Goal: Task Accomplishment & Management: Manage account settings

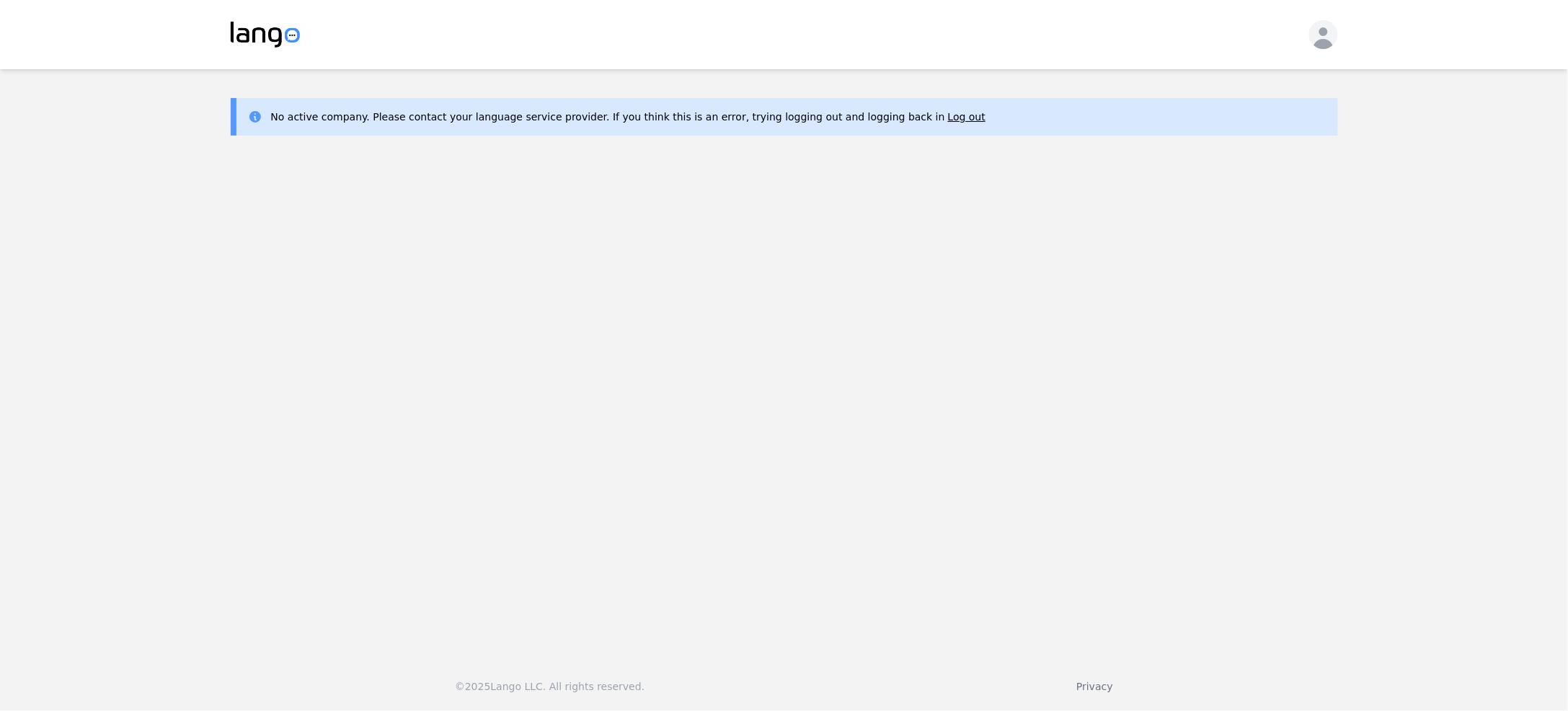
click at [1313, 38] on icon "button" at bounding box center [1323, 37] width 29 height 29
click at [1245, 86] on p "Log out" at bounding box center [1245, 82] width 38 height 14
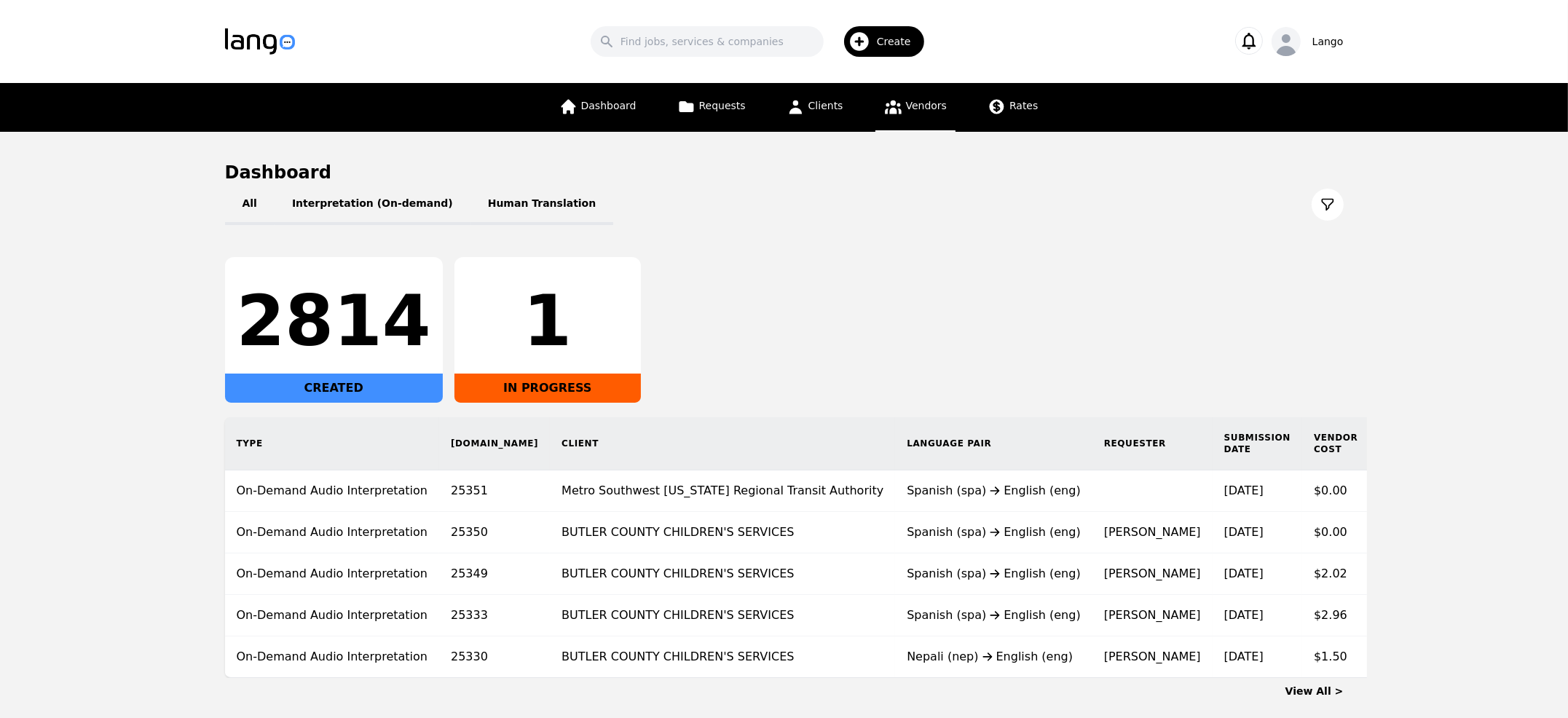
click at [922, 106] on span "Vendors" at bounding box center [926, 105] width 41 height 12
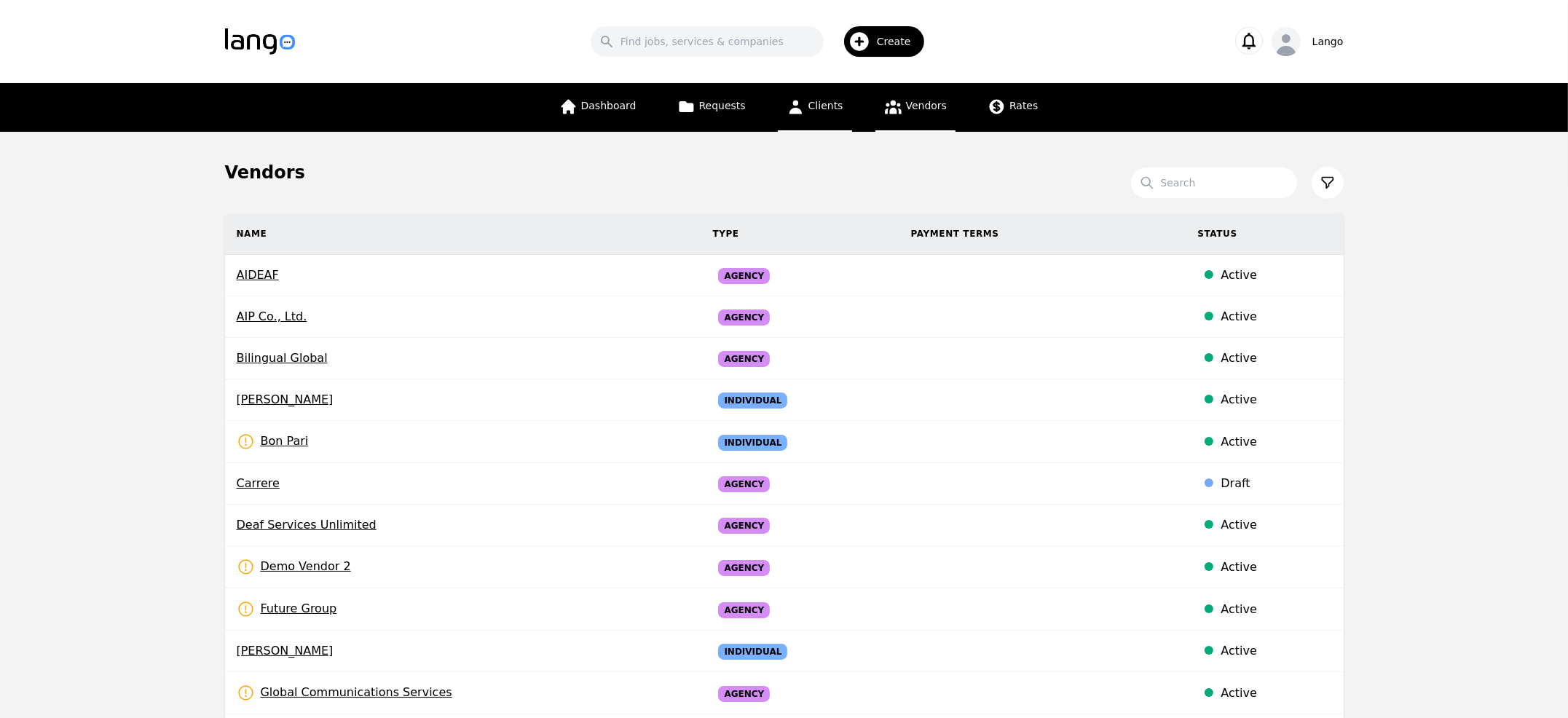
click at [825, 106] on span "Clients" at bounding box center [826, 105] width 35 height 12
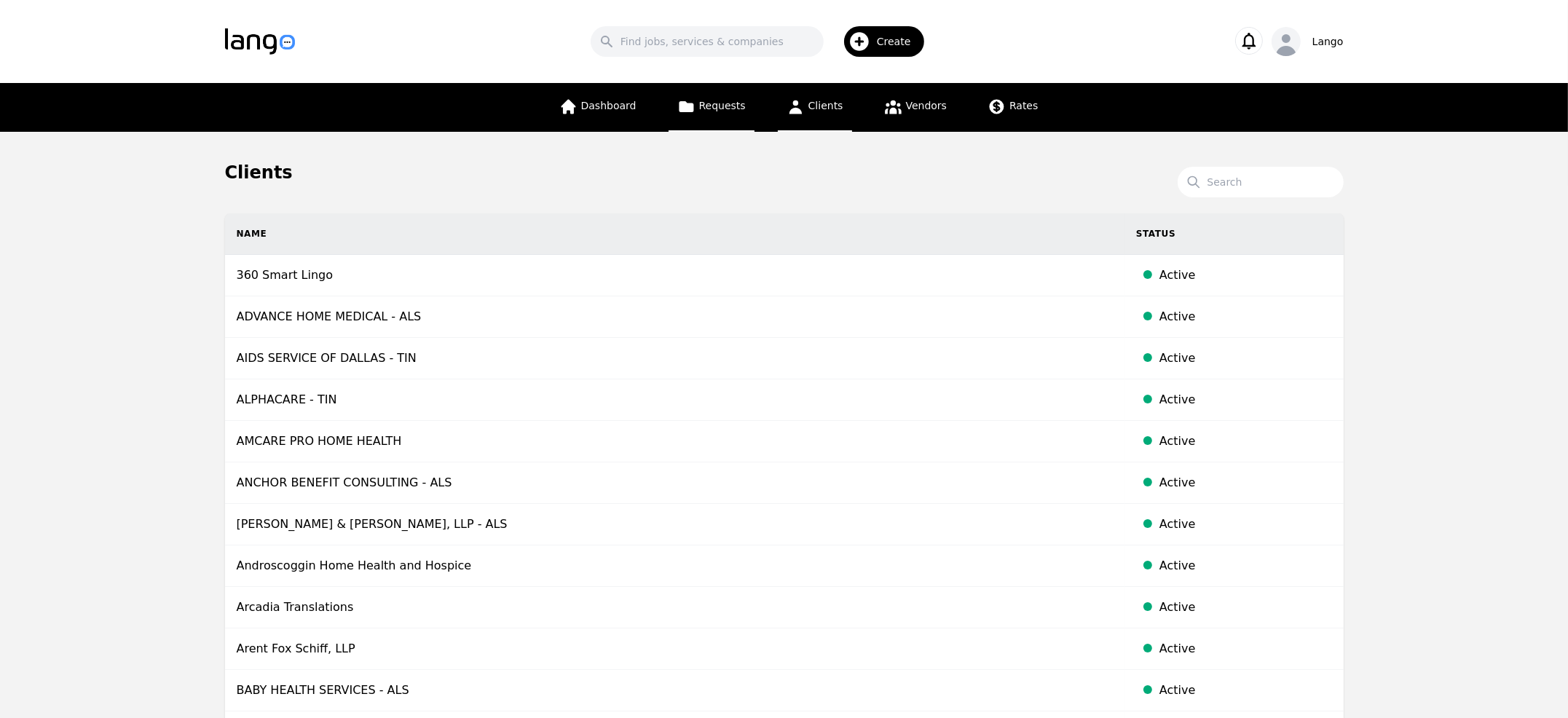
click at [726, 108] on span "Requests" at bounding box center [723, 105] width 47 height 12
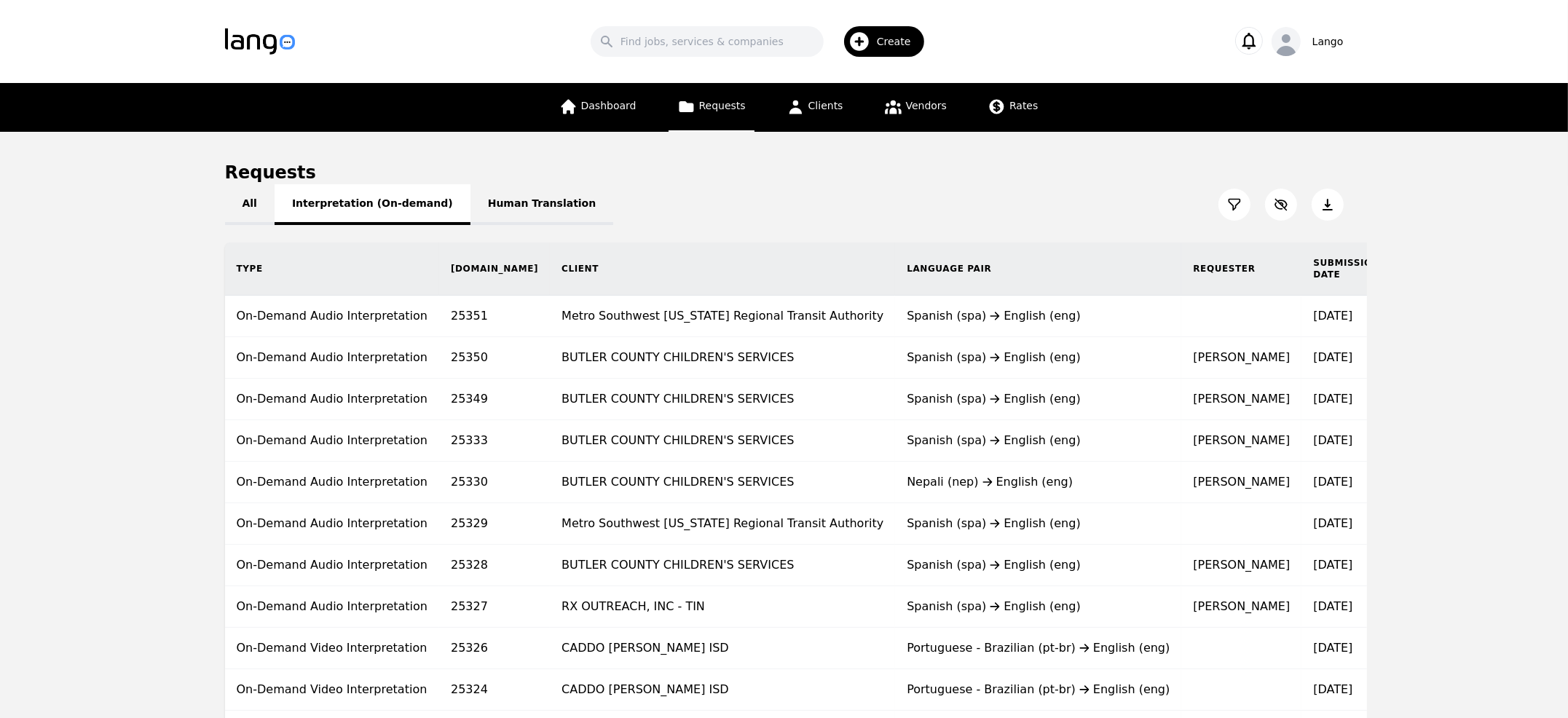
click at [382, 191] on button "Interpretation (On-demand)" at bounding box center [373, 204] width 196 height 41
click at [488, 206] on button "Human Translation" at bounding box center [543, 204] width 143 height 41
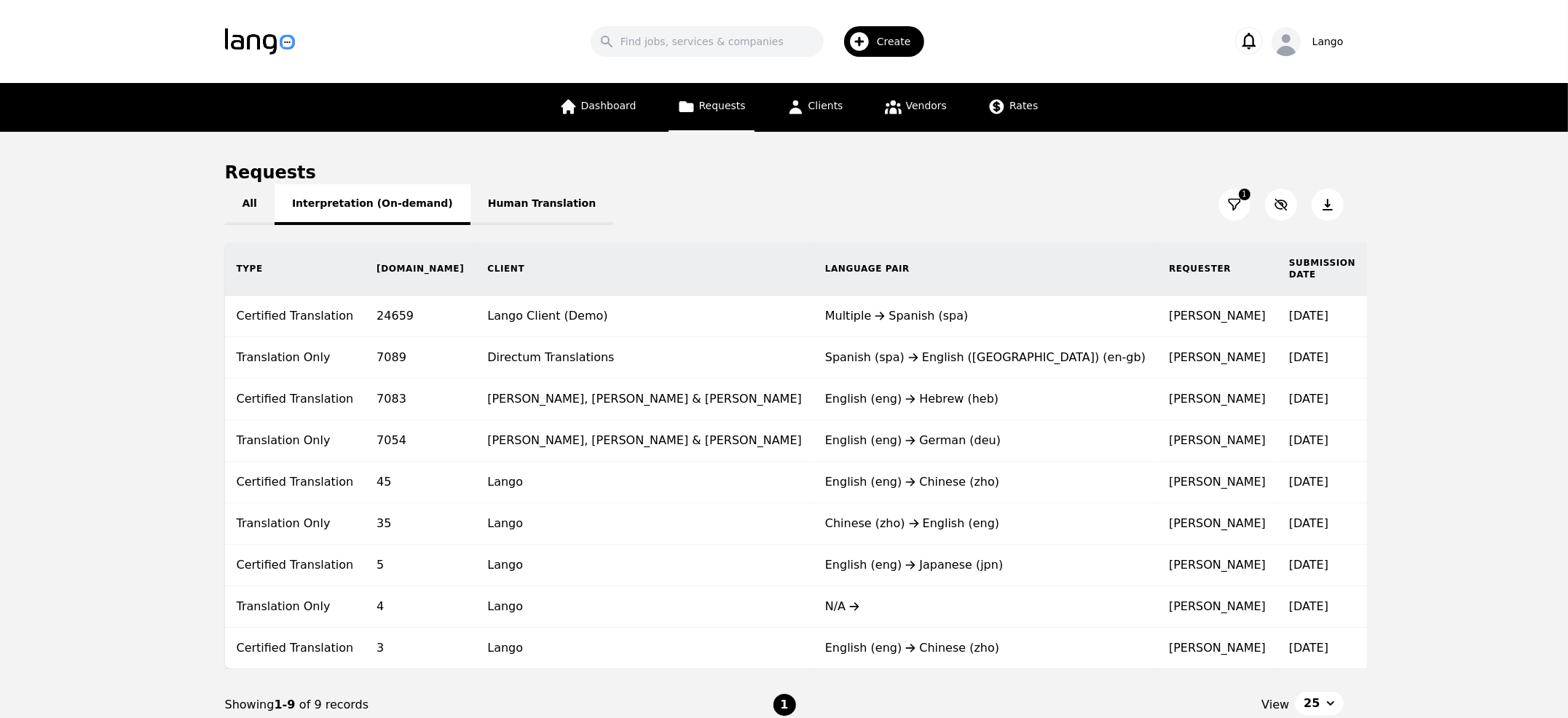
click at [323, 206] on button "Interpretation (On-demand)" at bounding box center [373, 204] width 196 height 41
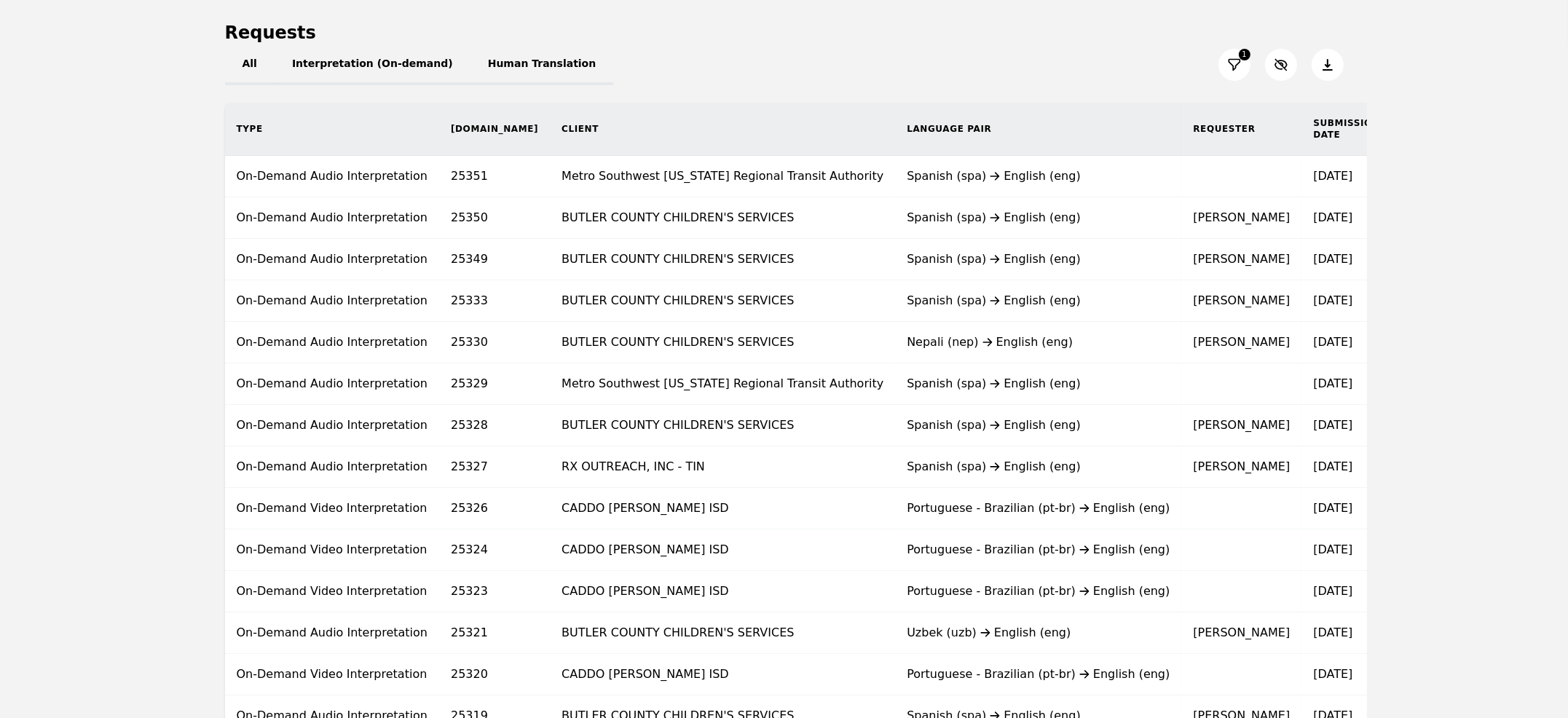
scroll to position [139, 0]
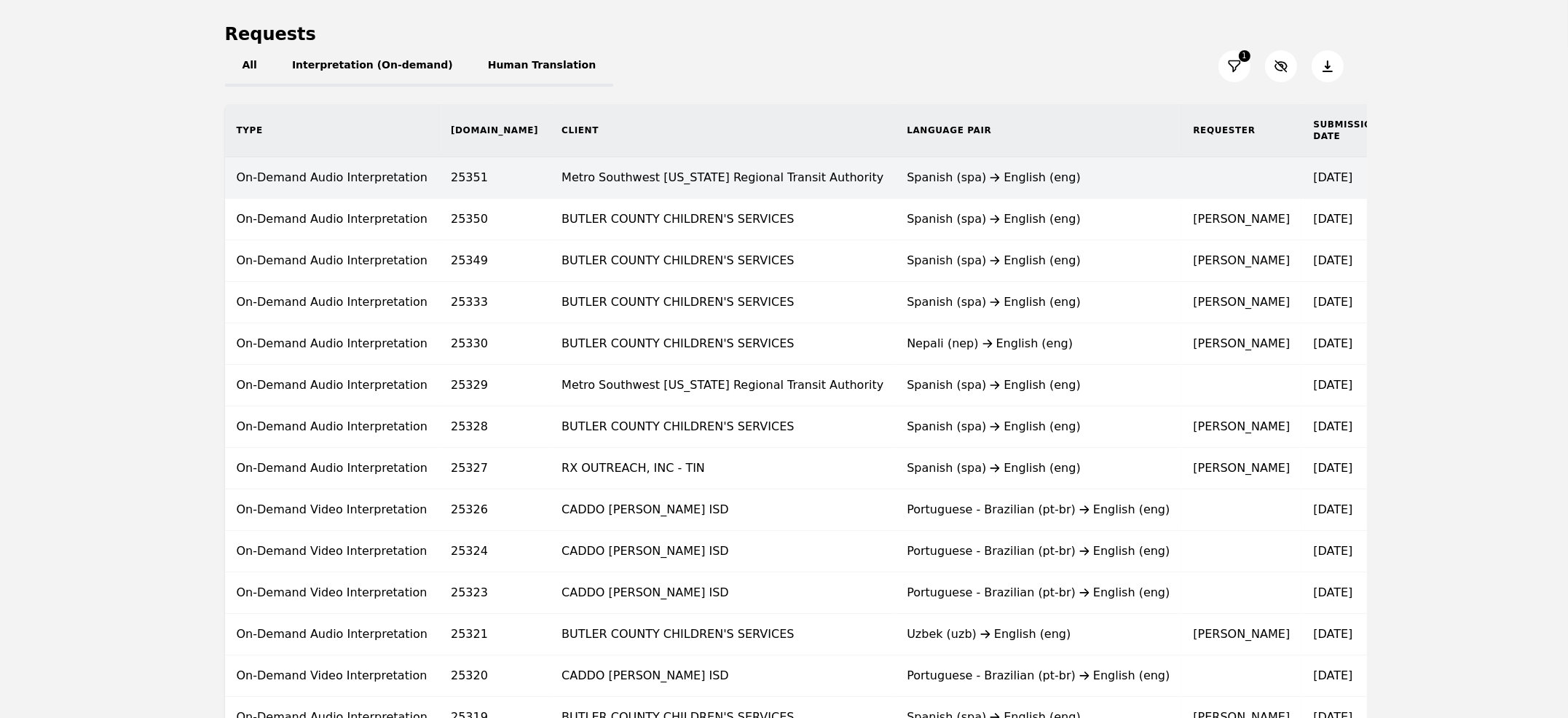
click at [586, 180] on td "Metro Southwest [US_STATE] Regional Transit Authority" at bounding box center [722, 178] width 345 height 41
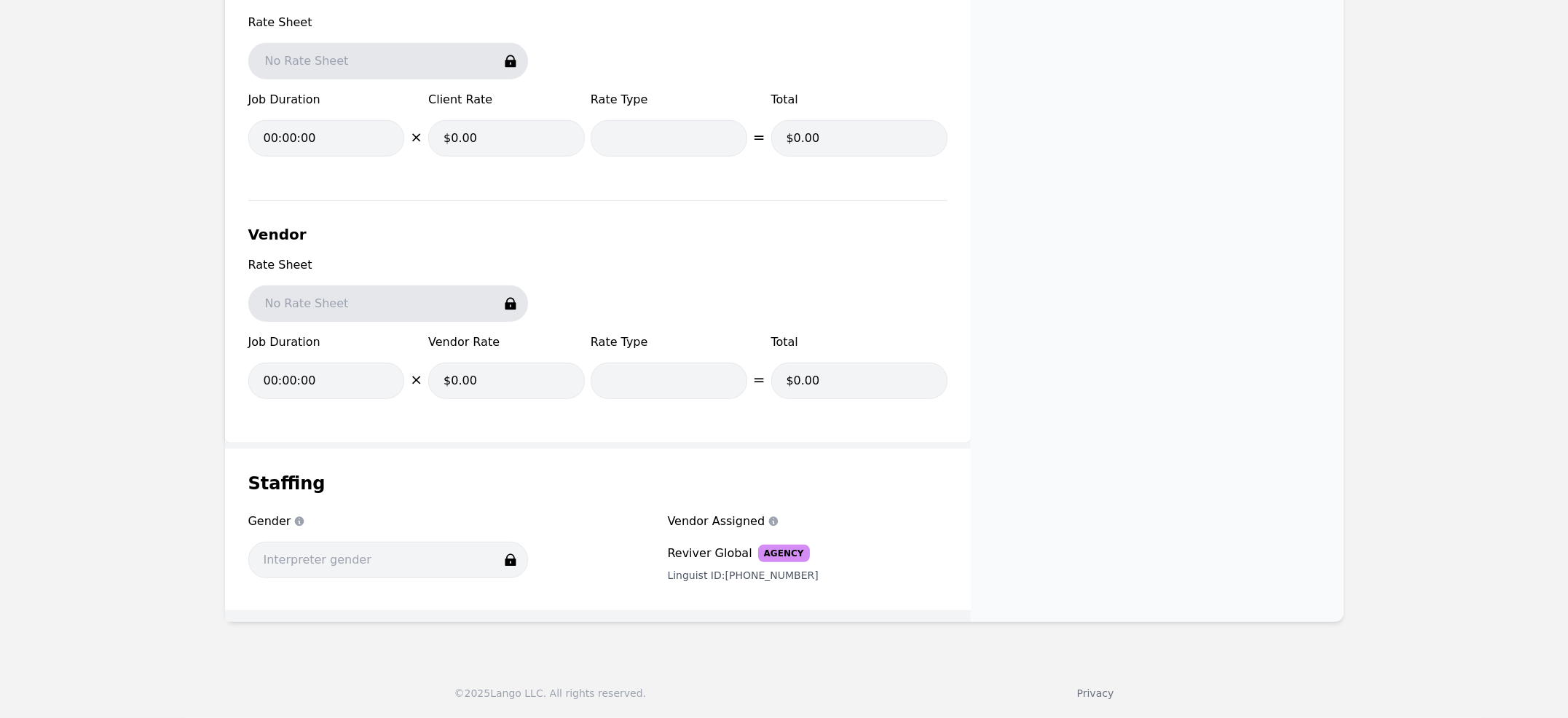
scroll to position [806, 0]
